Goal: Check status

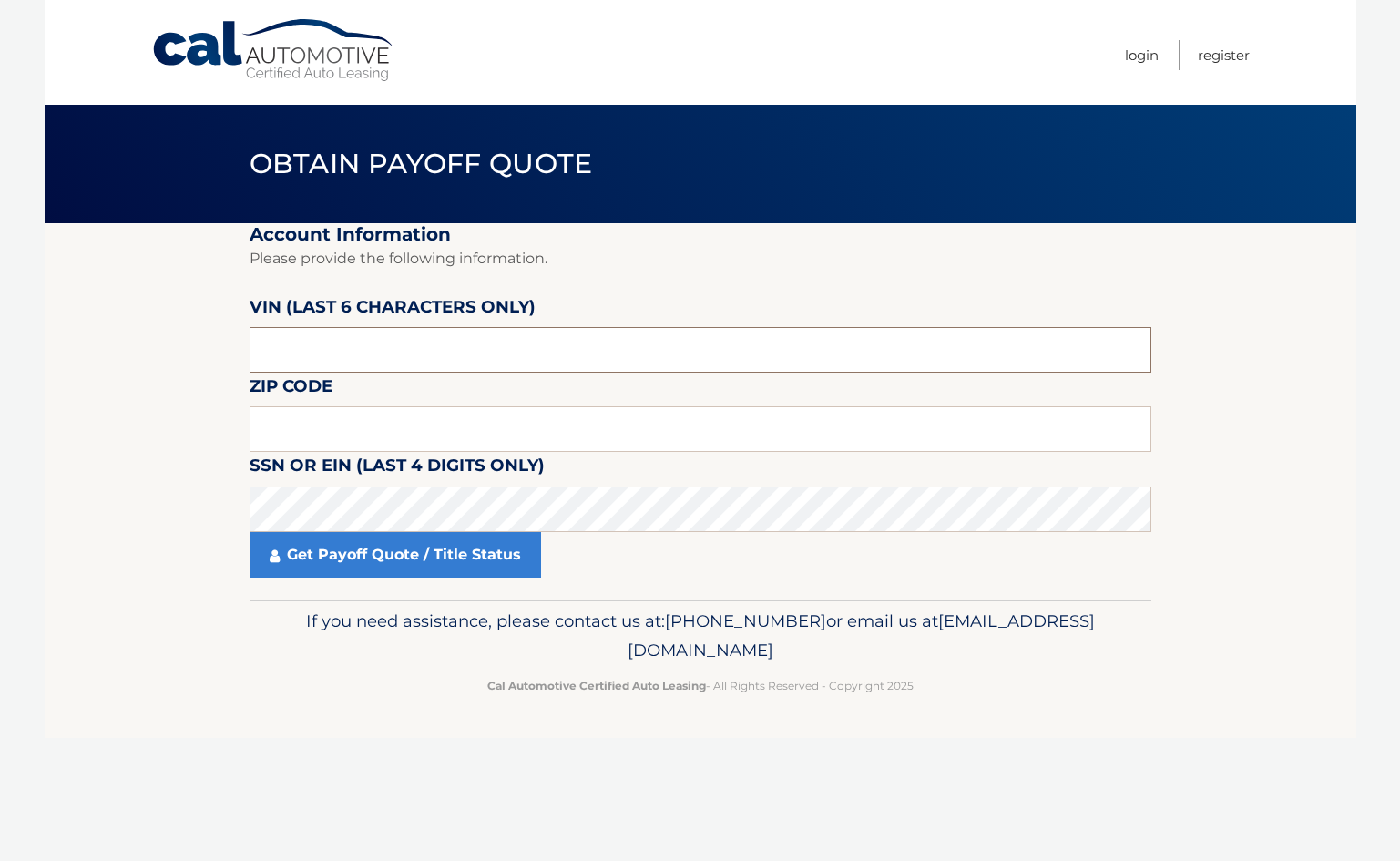
click at [478, 341] on input "text" at bounding box center [700, 349] width 901 height 45
type input "181487"
click at [489, 433] on input "text" at bounding box center [700, 429] width 901 height 45
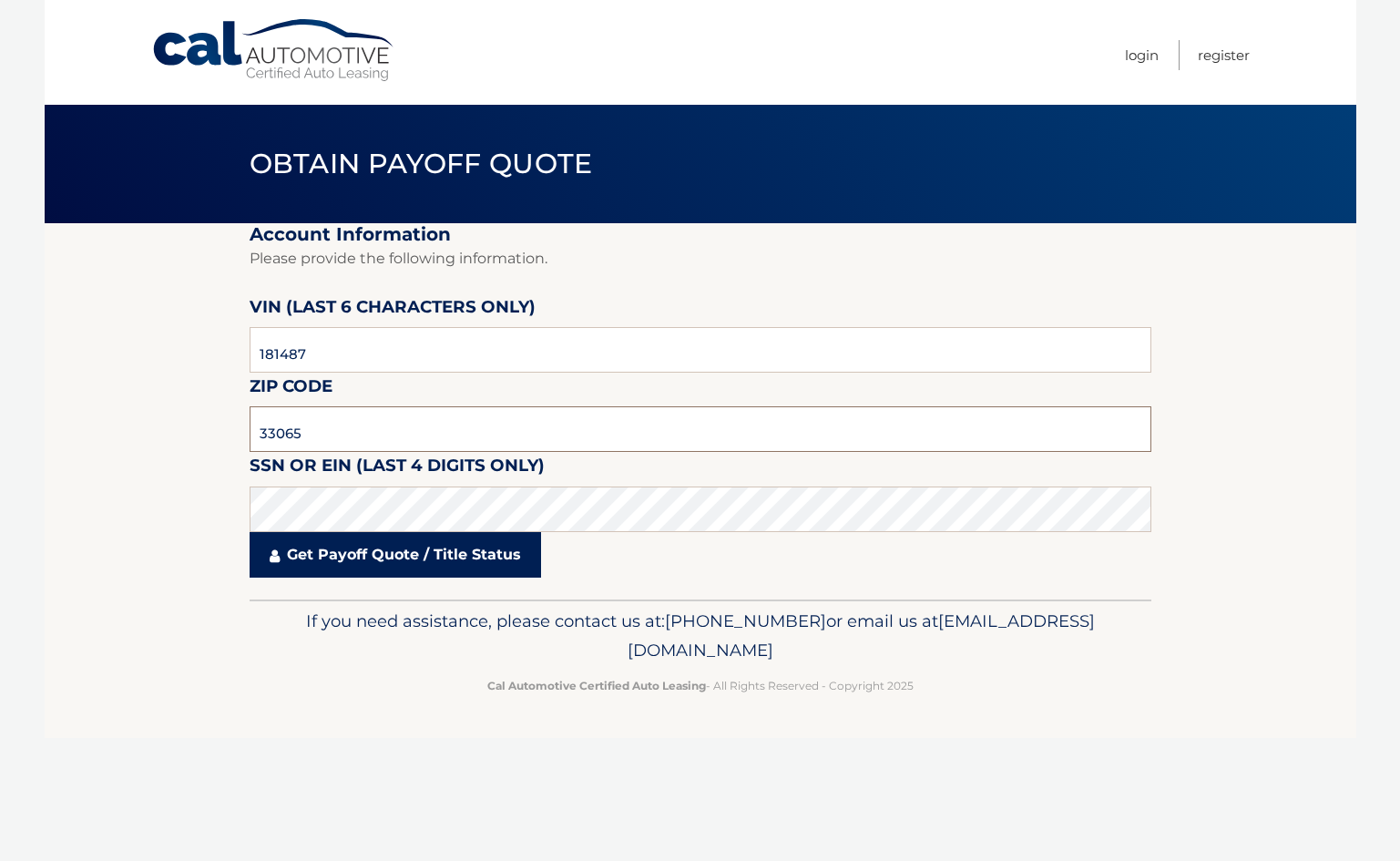
type input "33065"
click at [289, 569] on link "Get Payoff Quote / Title Status" at bounding box center [395, 554] width 292 height 45
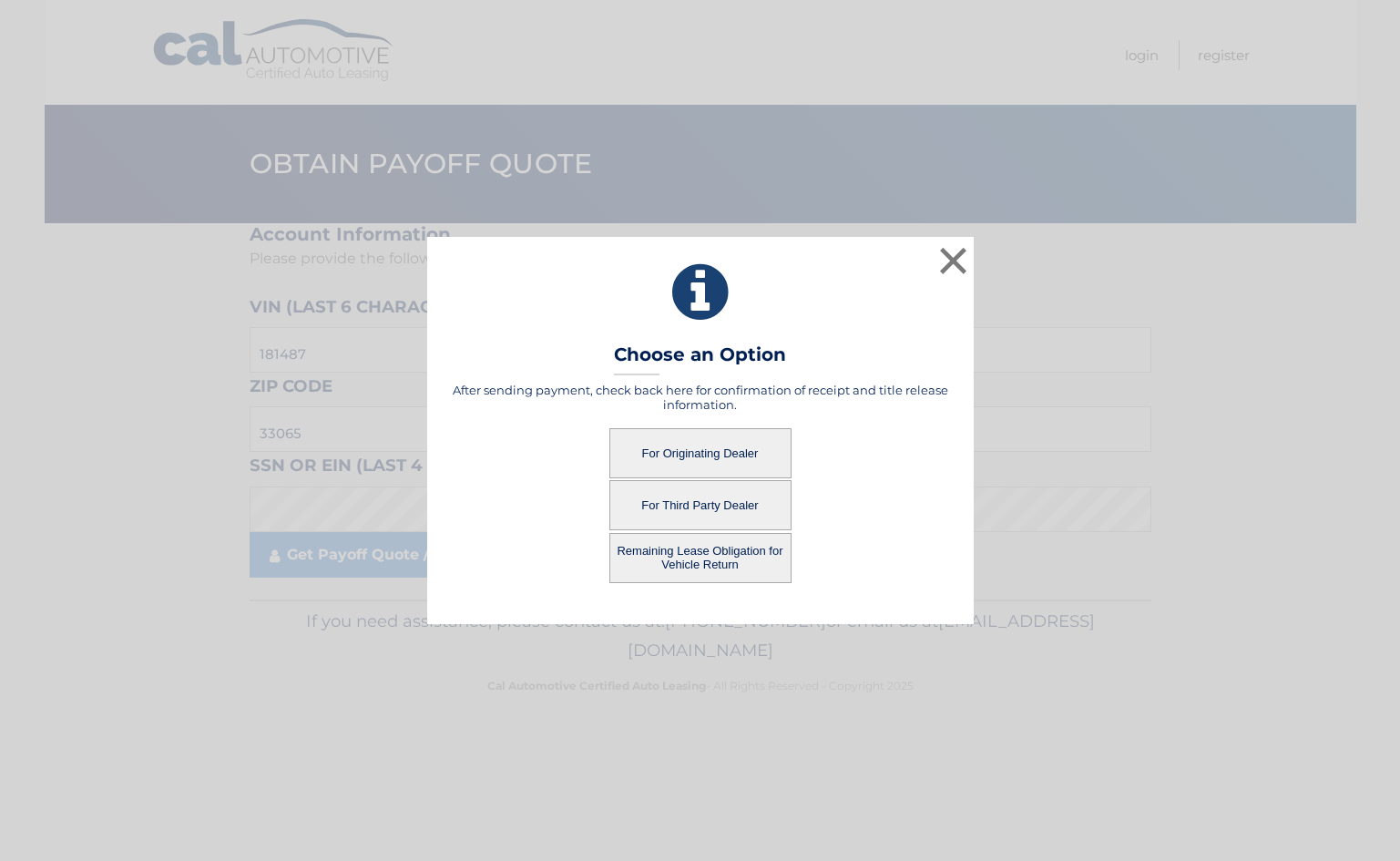
click at [717, 451] on button "For Originating Dealer" at bounding box center [701, 453] width 182 height 50
click at [684, 442] on button "For Originating Dealer" at bounding box center [701, 453] width 182 height 50
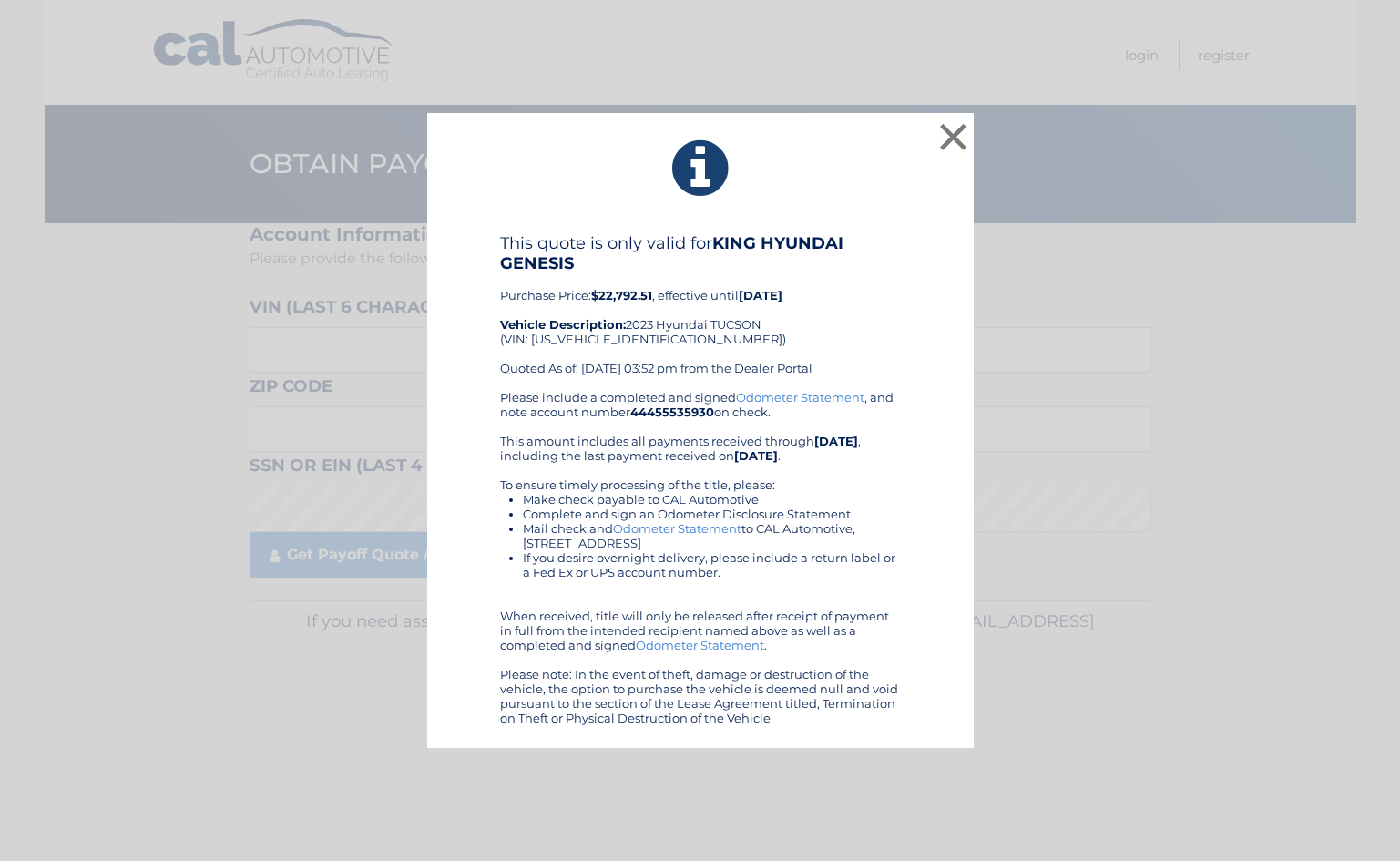
click at [620, 337] on div "This quote is only valid for KING HYUNDAI GENESIS Purchase Price: $22,792.51 , …" at bounding box center [701, 311] width 401 height 156
copy div "5NMJB3AE7PH181487"
